Goal: Information Seeking & Learning: Learn about a topic

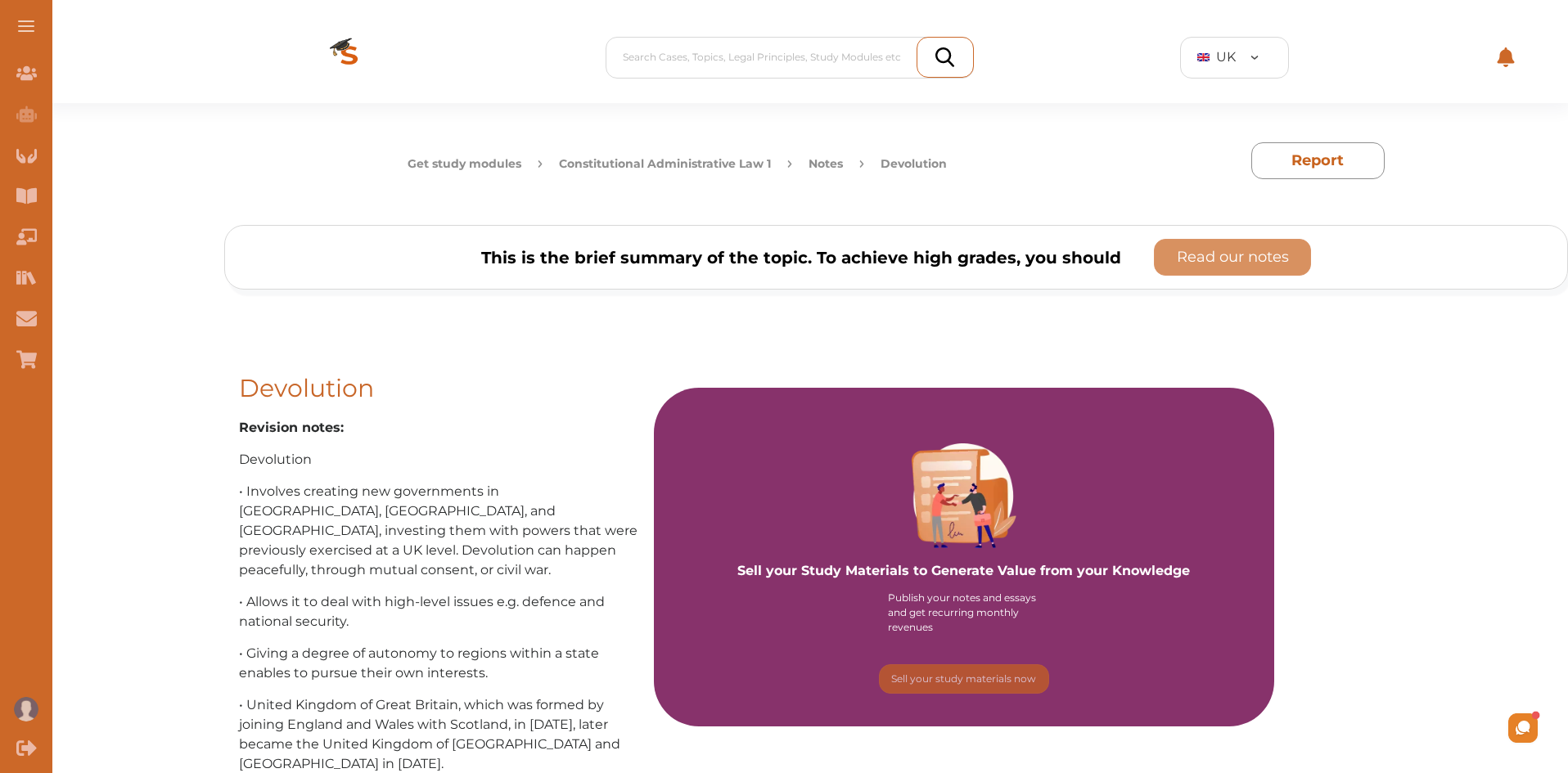
click at [674, 165] on button "Constitutional Administrative Law 1" at bounding box center [665, 164] width 212 height 17
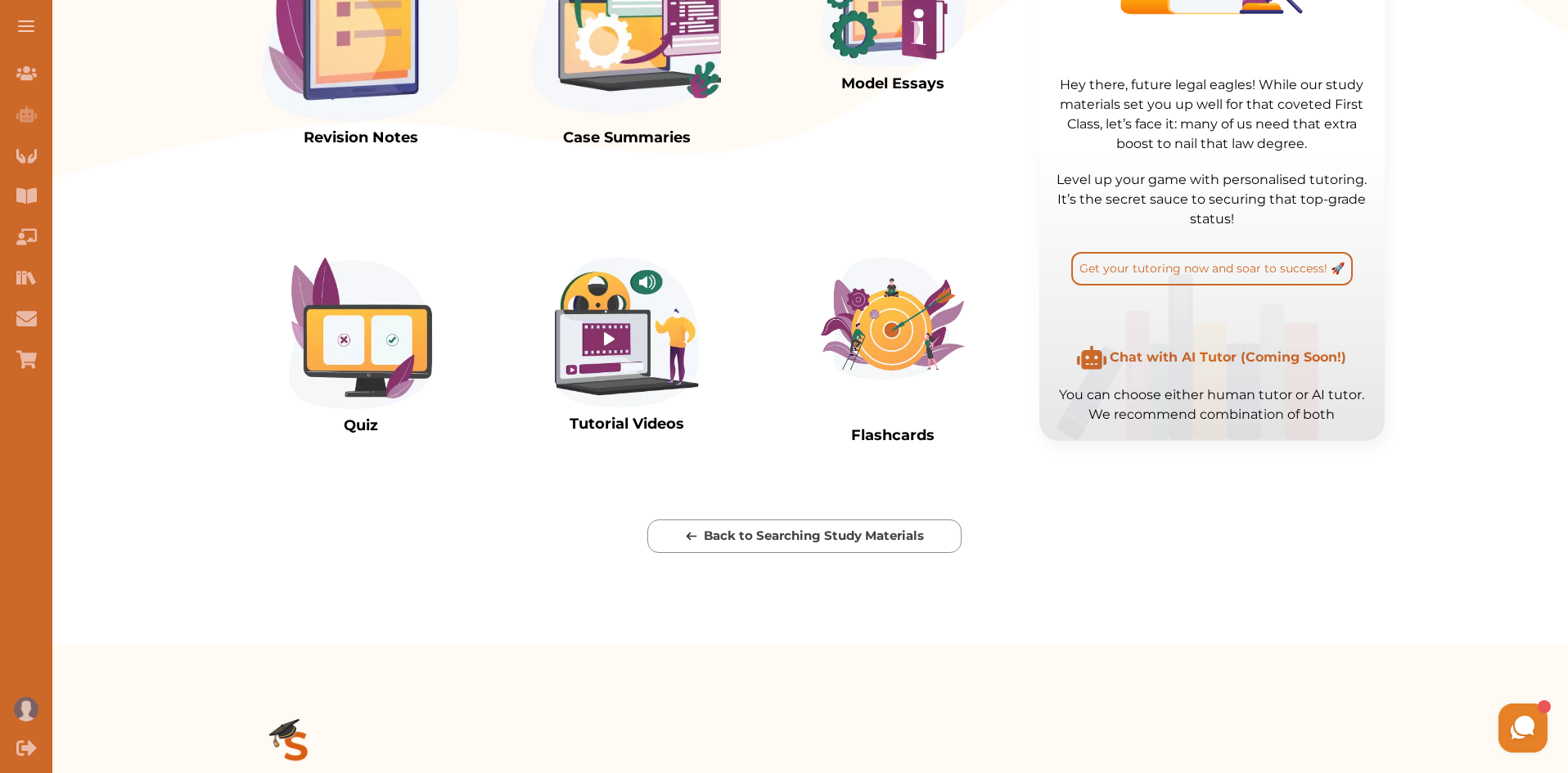
scroll to position [623, 0]
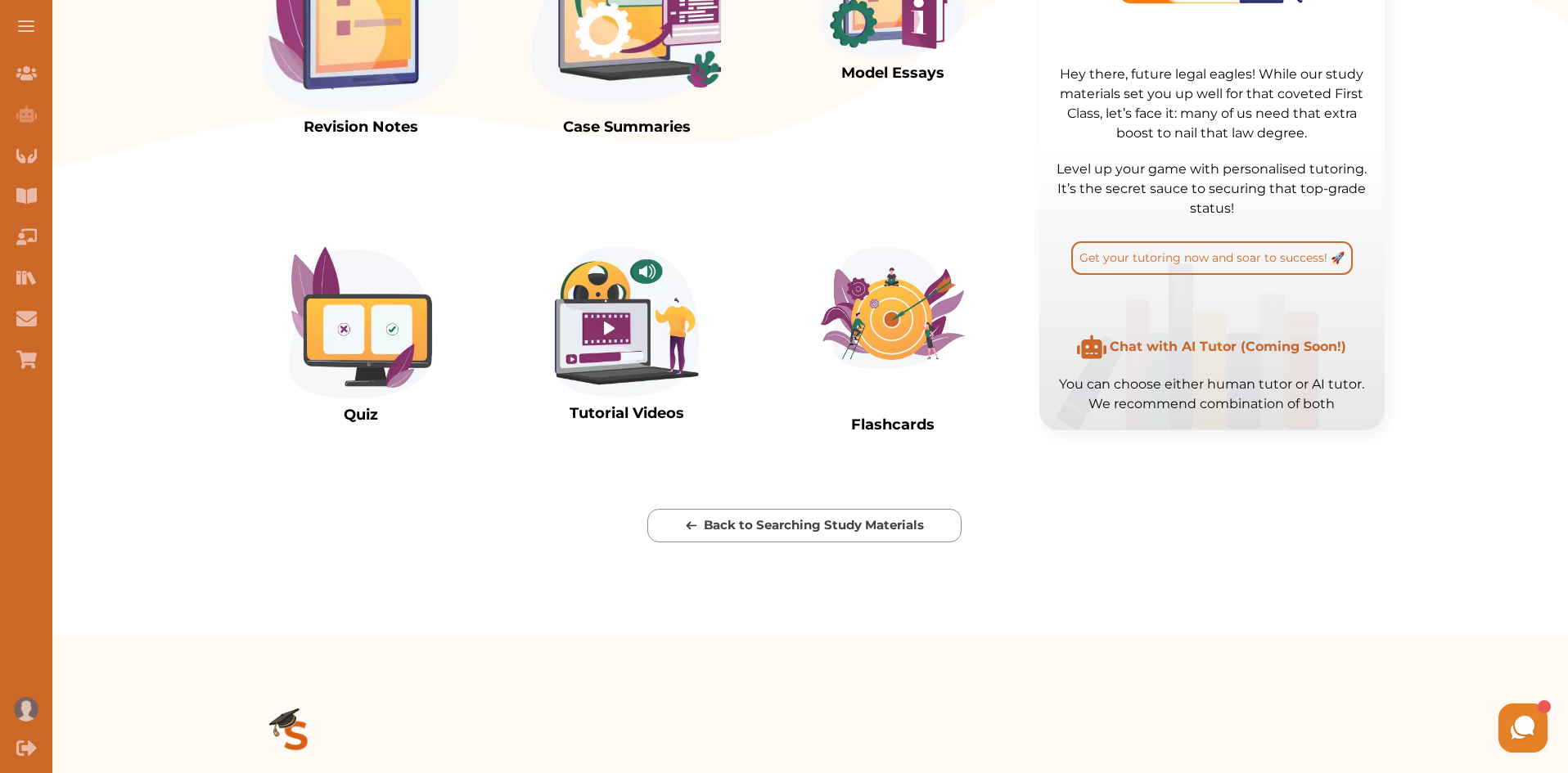
click at [393, 66] on img at bounding box center [361, 8] width 197 height 204
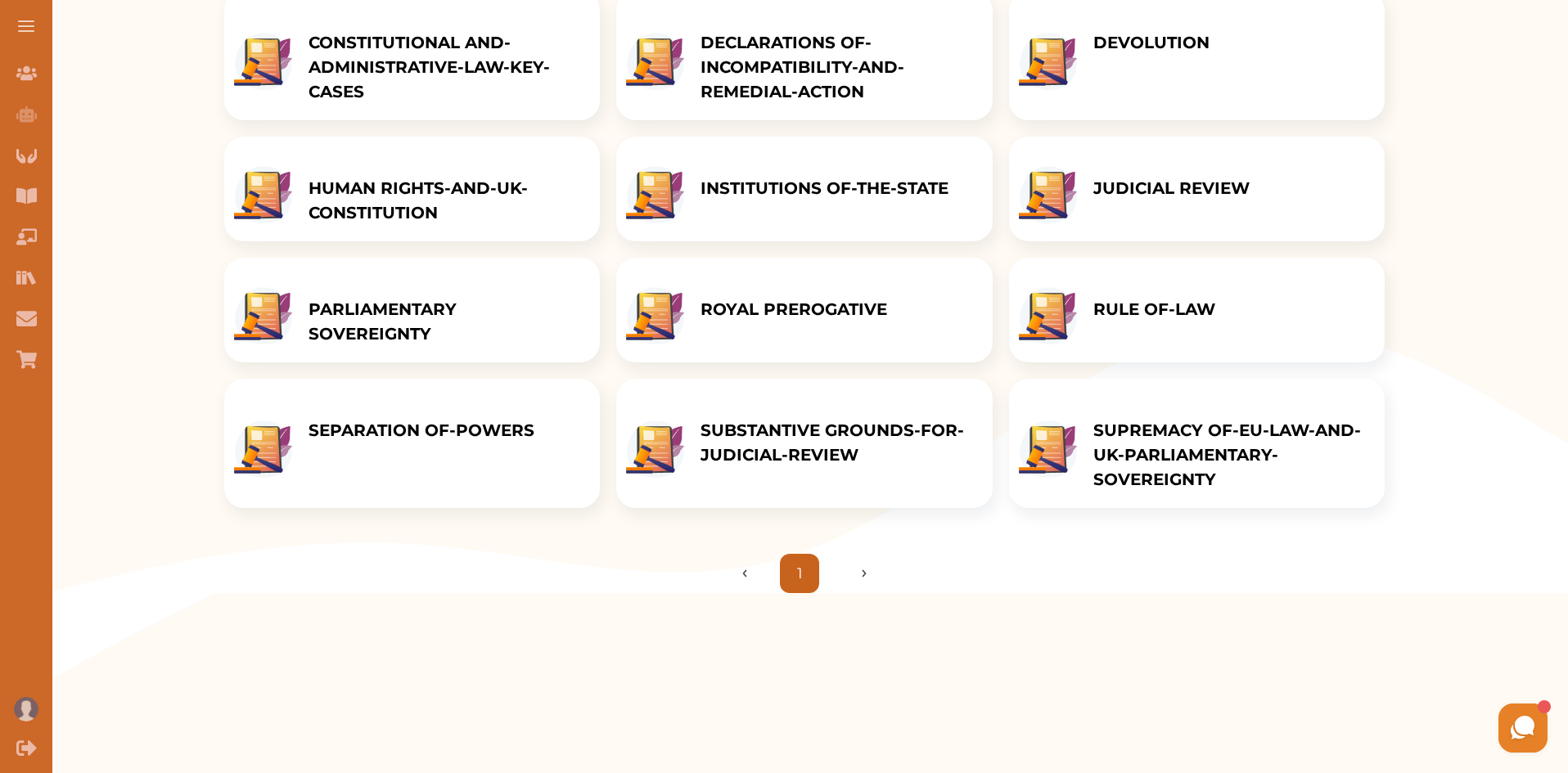
scroll to position [238, 0]
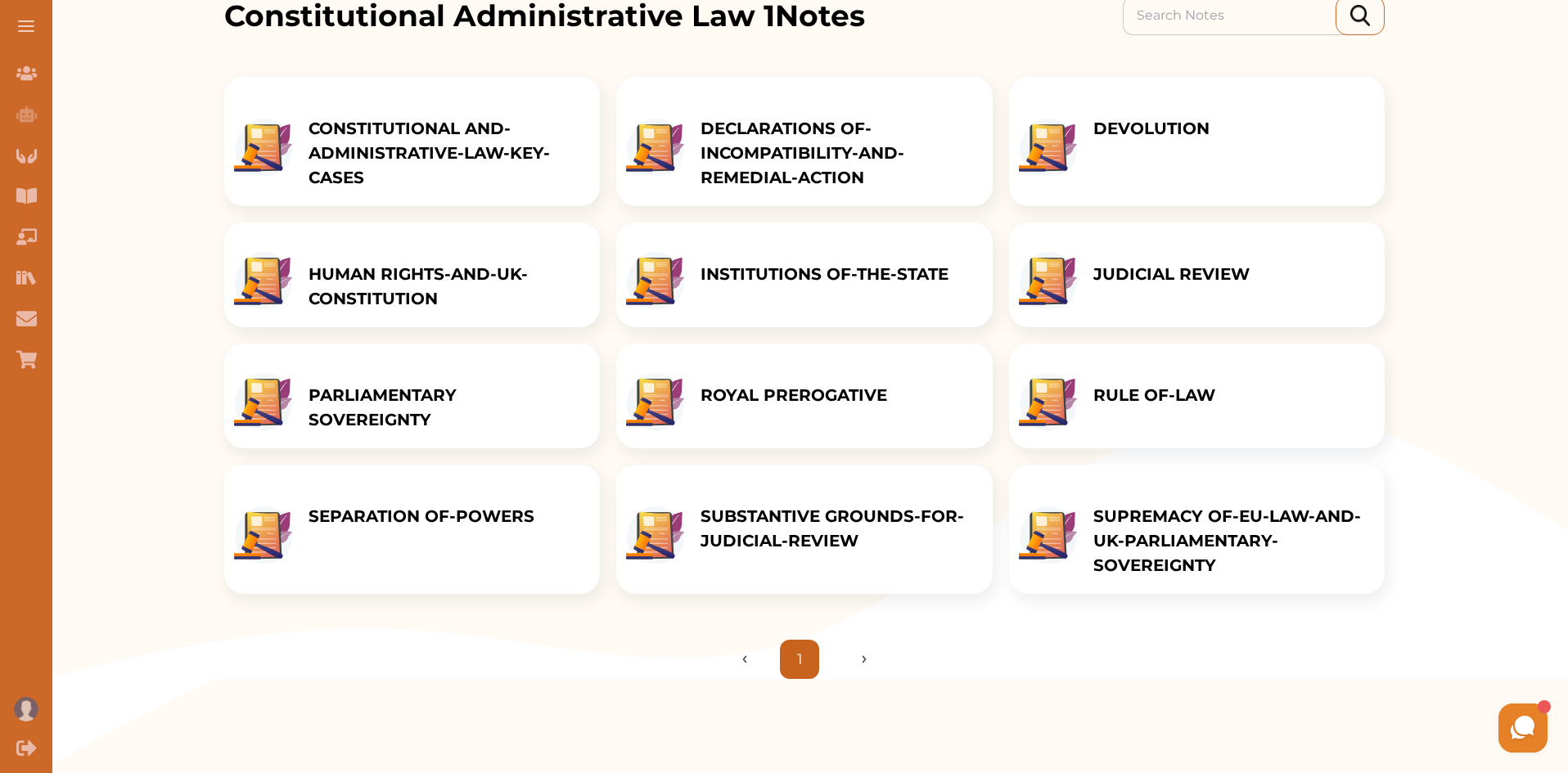
click at [1144, 407] on p "RULE OF-LAW" at bounding box center [1154, 394] width 122 height 25
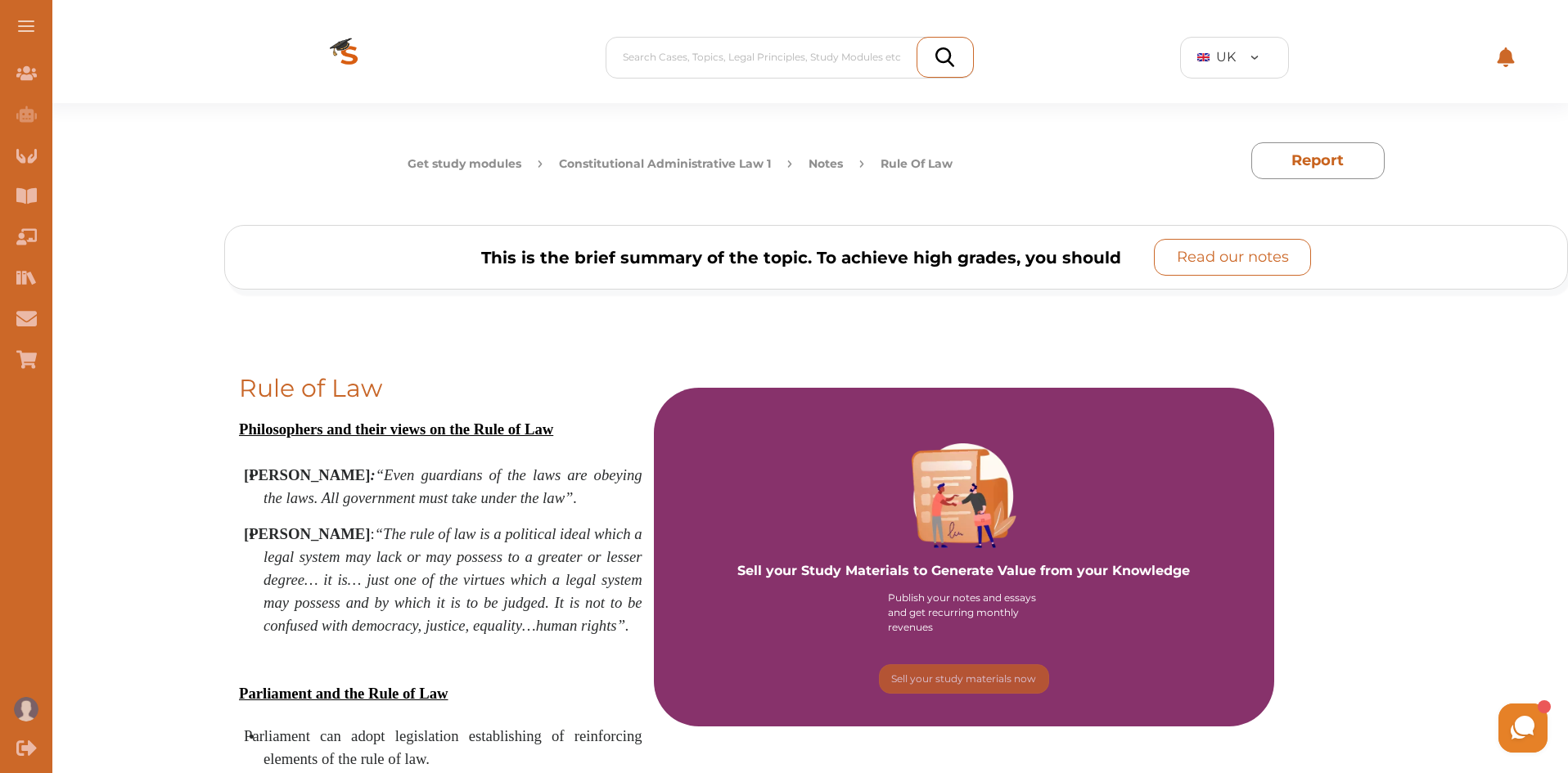
click at [1206, 263] on p "Read our notes" at bounding box center [1233, 257] width 113 height 22
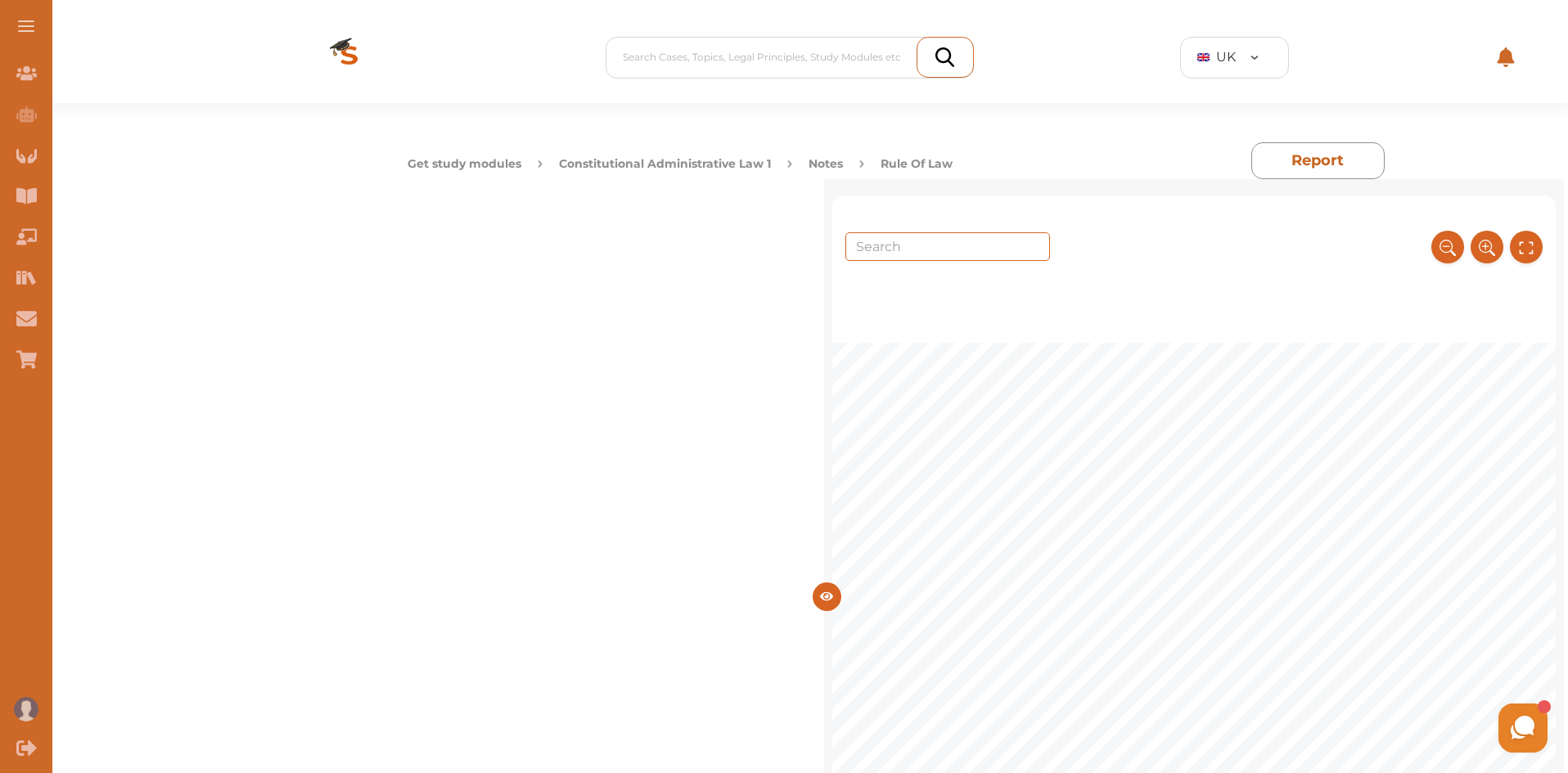
click at [696, 162] on button "Constitutional Administrative Law 1" at bounding box center [665, 164] width 212 height 17
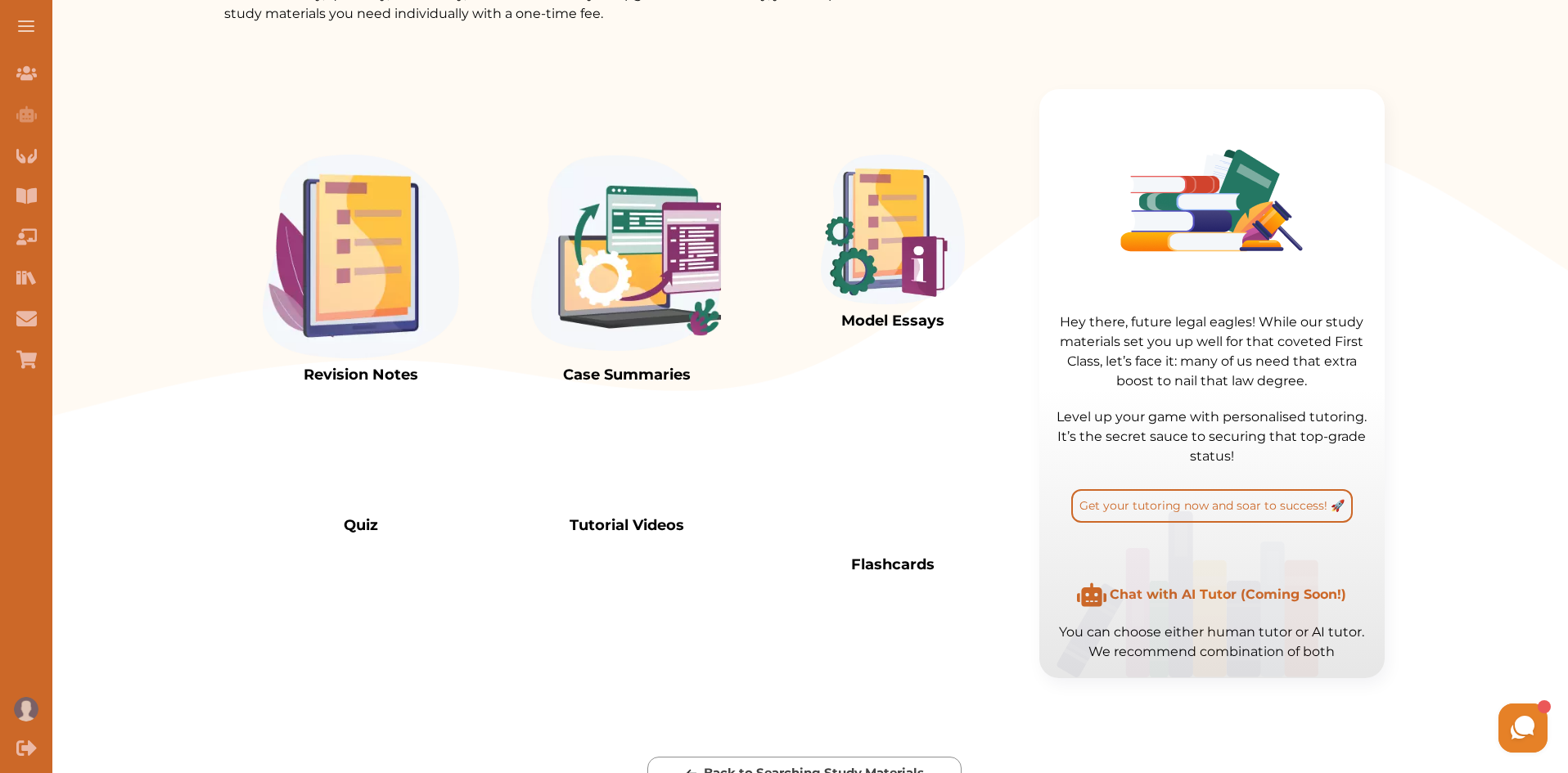
scroll to position [490, 0]
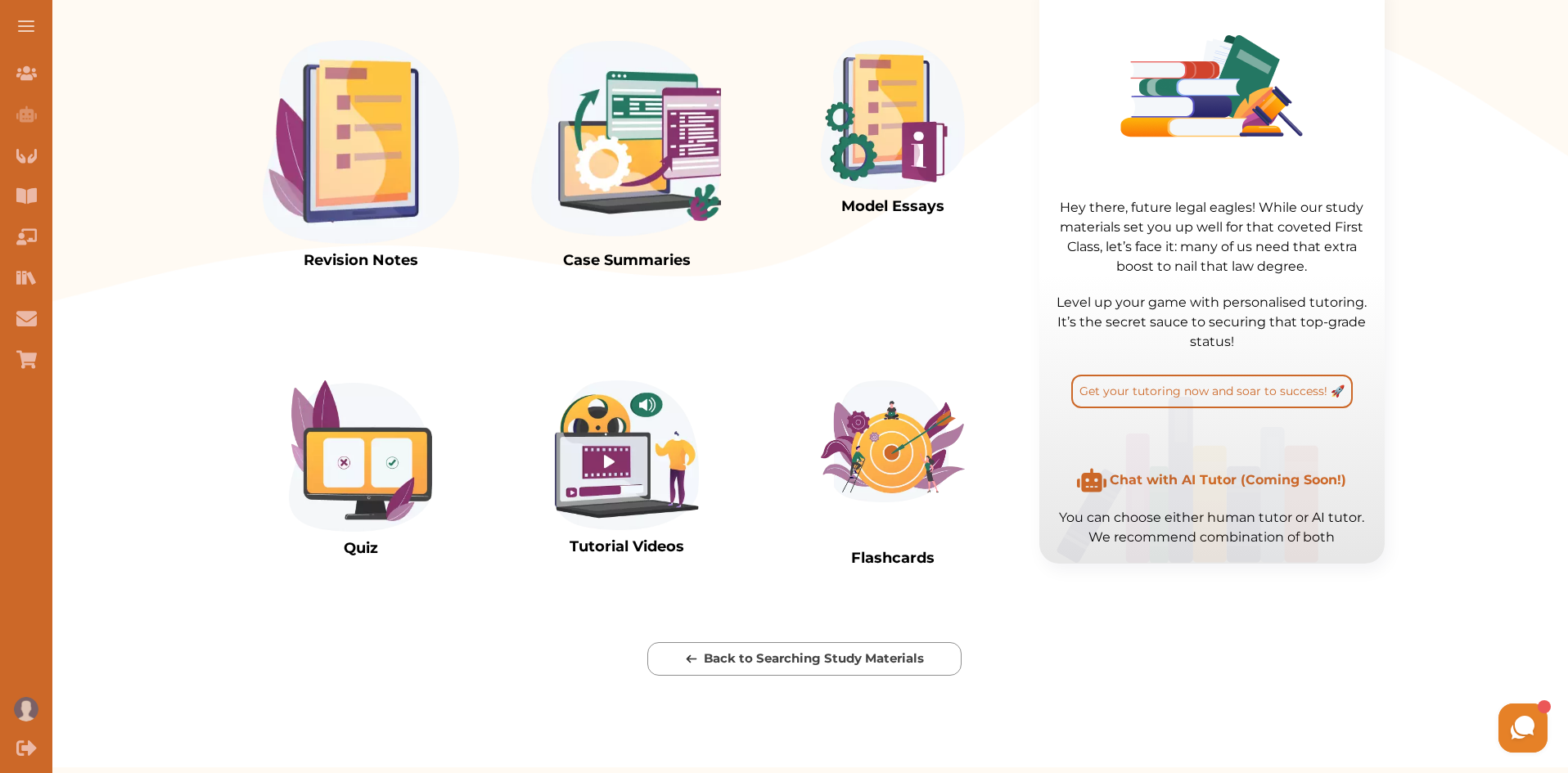
click at [386, 199] on img at bounding box center [361, 142] width 197 height 204
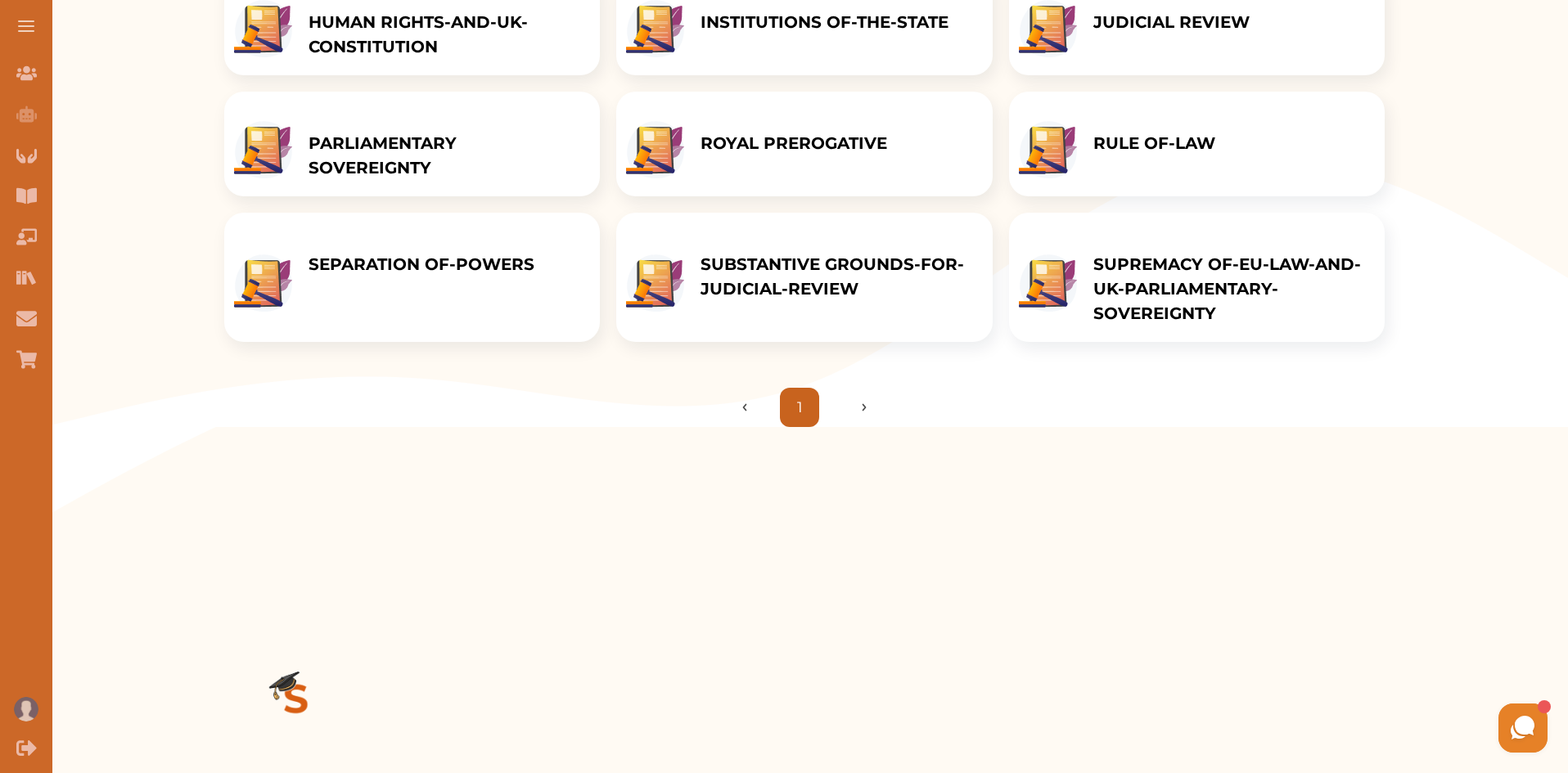
scroll to position [129, 0]
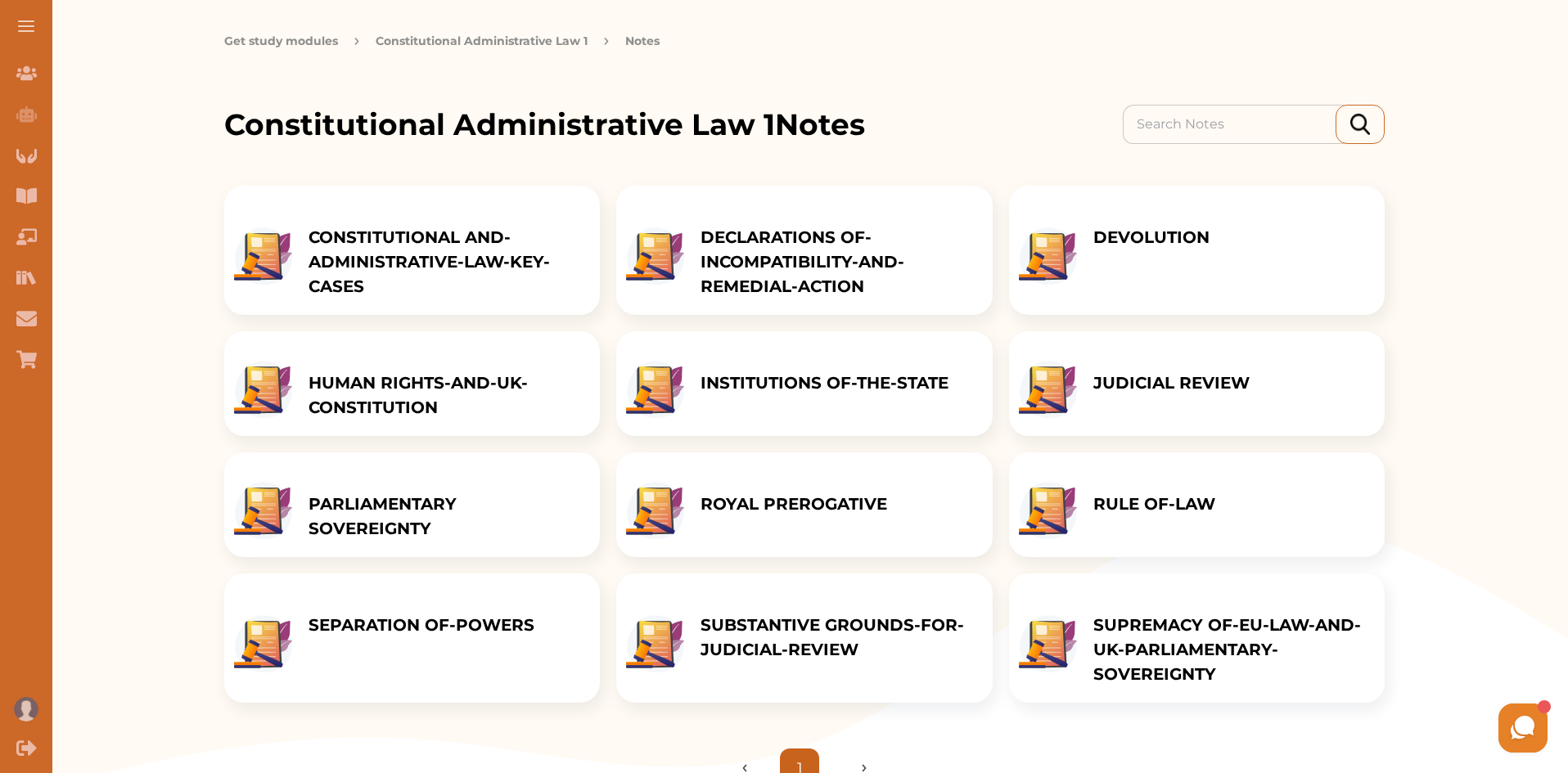
click at [1173, 268] on div "DEVOLUTION" at bounding box center [1152, 250] width 149 height 129
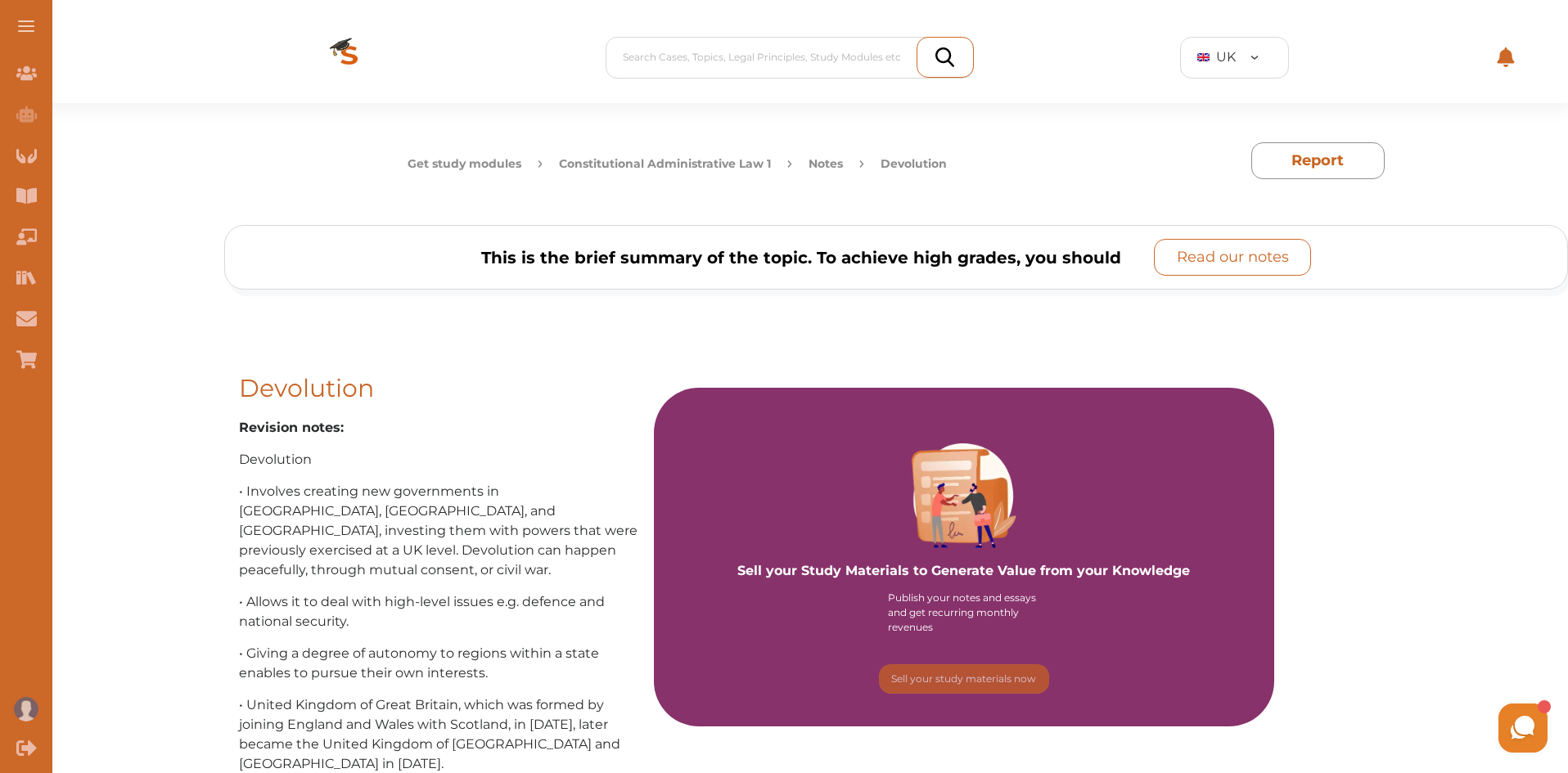
click at [1243, 269] on button "Read our notes" at bounding box center [1233, 257] width 157 height 37
